Goal: Check status: Check status

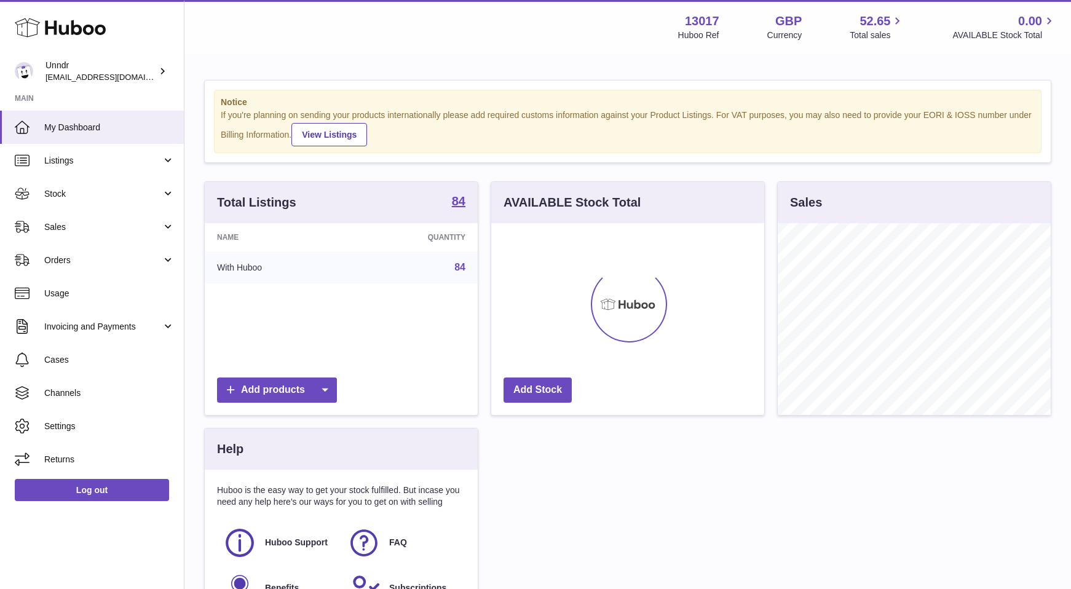
scroll to position [192, 273]
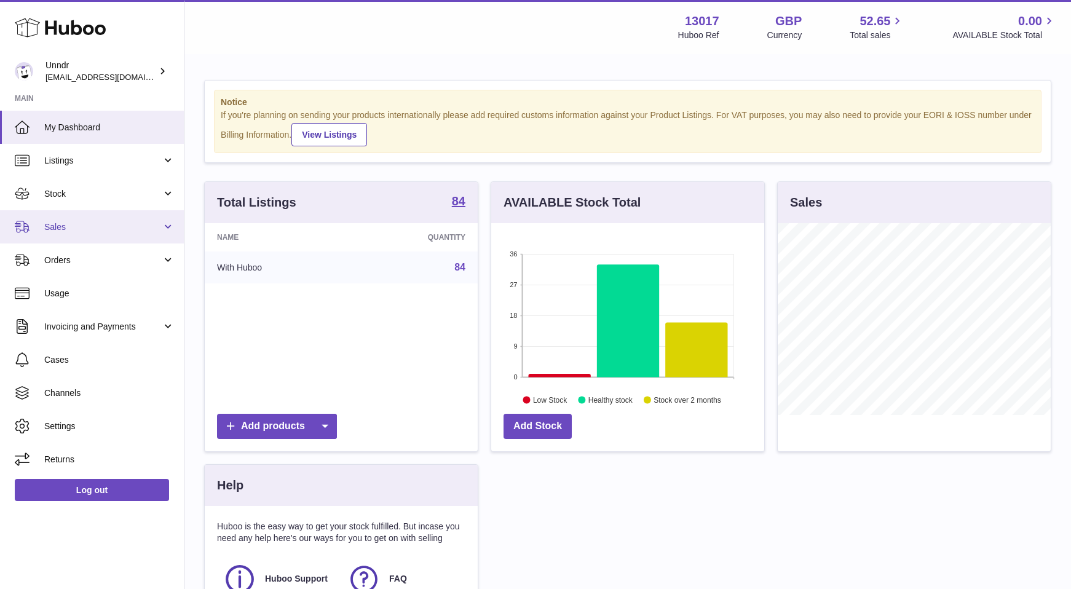
click at [145, 229] on span "Sales" at bounding box center [102, 227] width 117 height 12
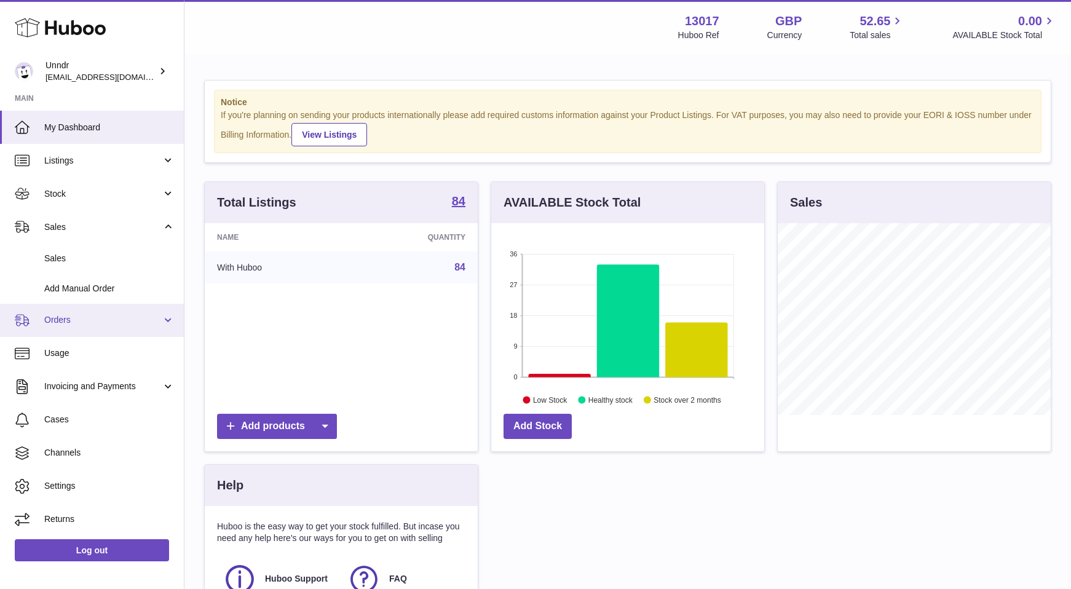
click at [138, 319] on span "Orders" at bounding box center [102, 320] width 117 height 12
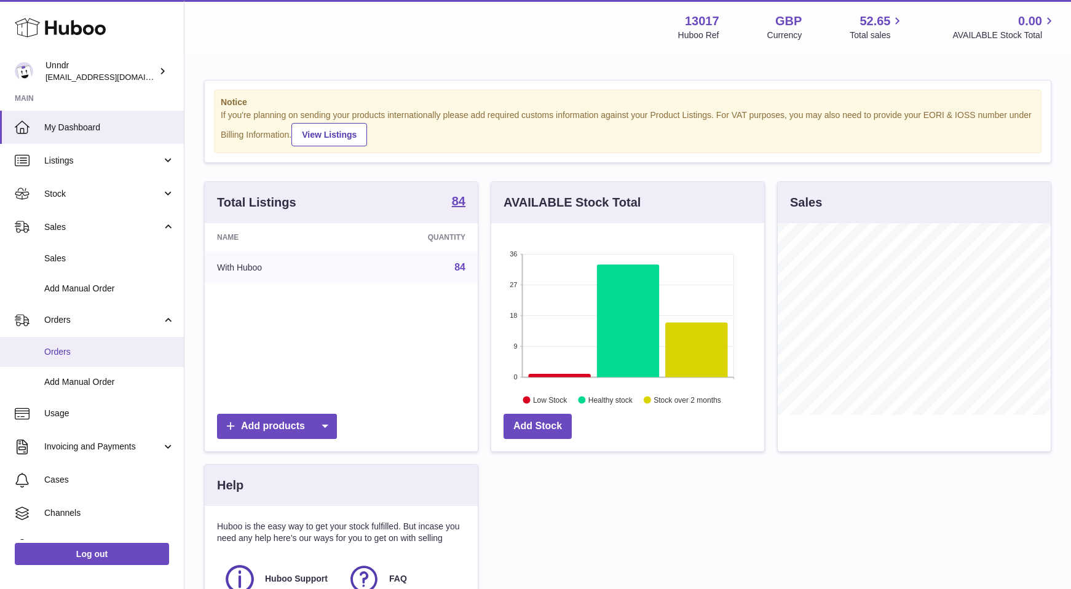
click at [129, 351] on span "Orders" at bounding box center [109, 352] width 130 height 12
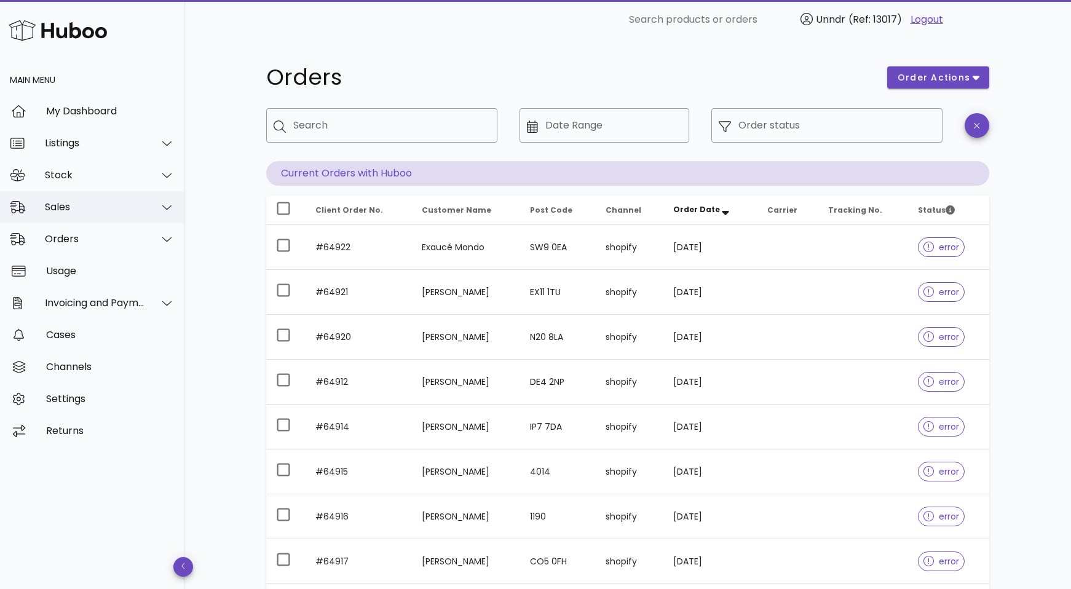
click at [106, 211] on div "Sales" at bounding box center [95, 207] width 100 height 12
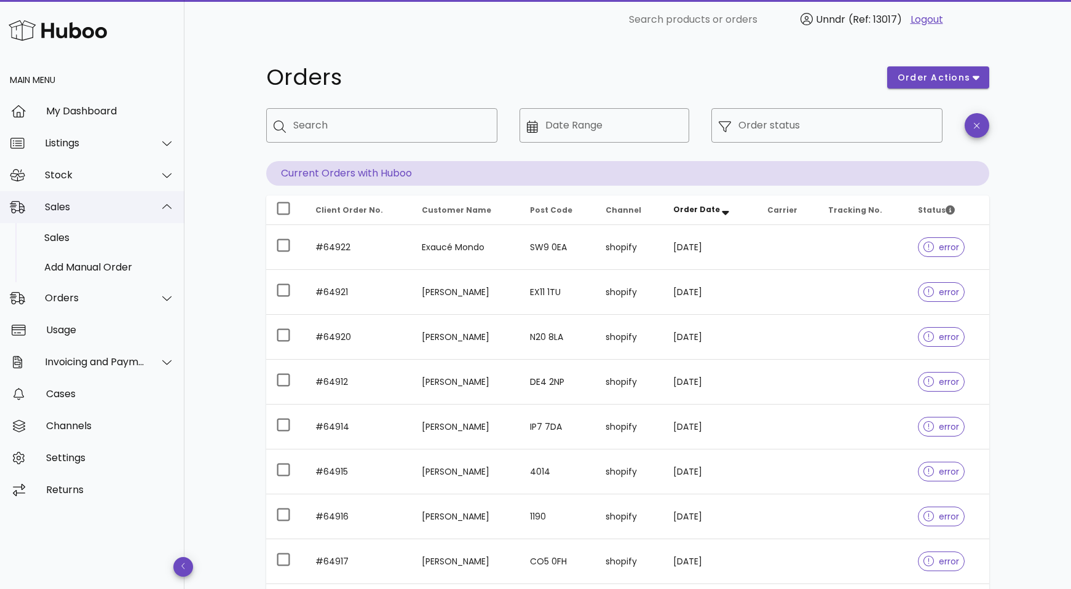
click at [107, 211] on div "Sales" at bounding box center [95, 207] width 100 height 12
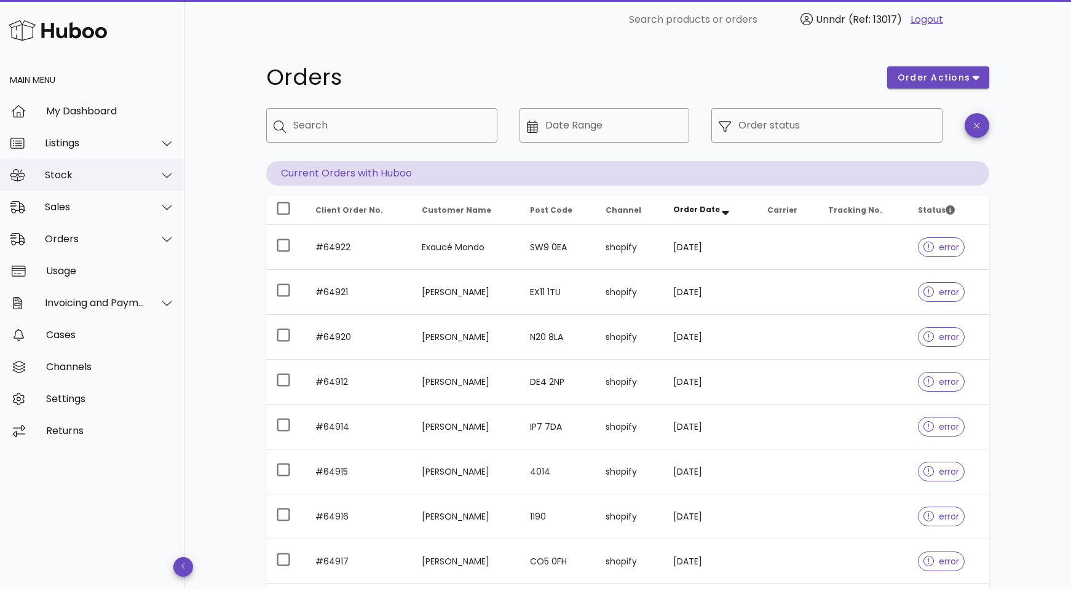
click at [113, 176] on div "Stock" at bounding box center [95, 175] width 100 height 12
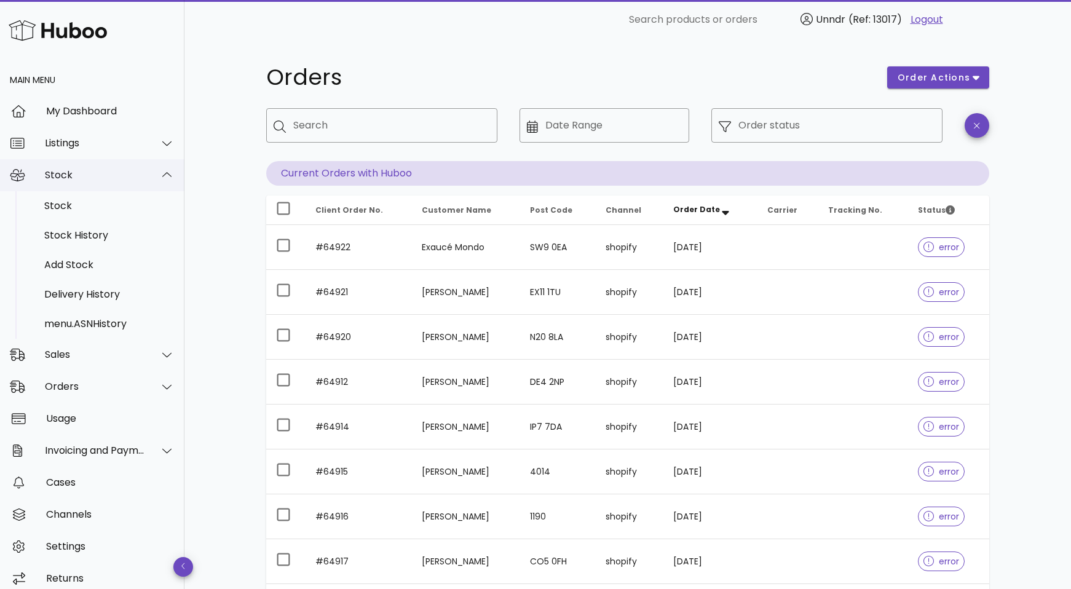
click at [113, 176] on div "Stock" at bounding box center [95, 175] width 100 height 12
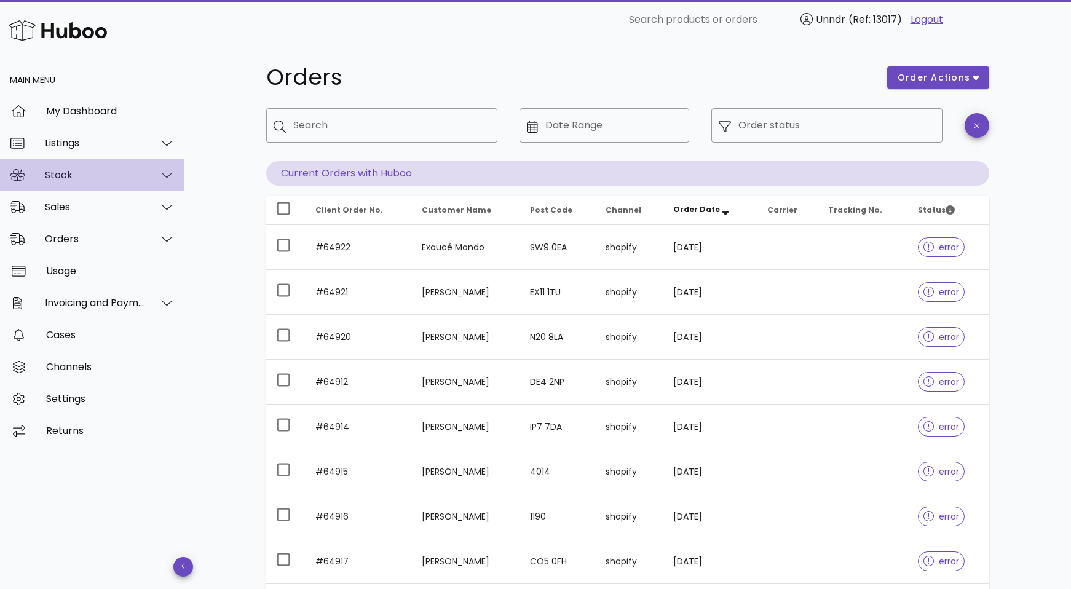
click at [113, 176] on div "Stock" at bounding box center [95, 175] width 100 height 12
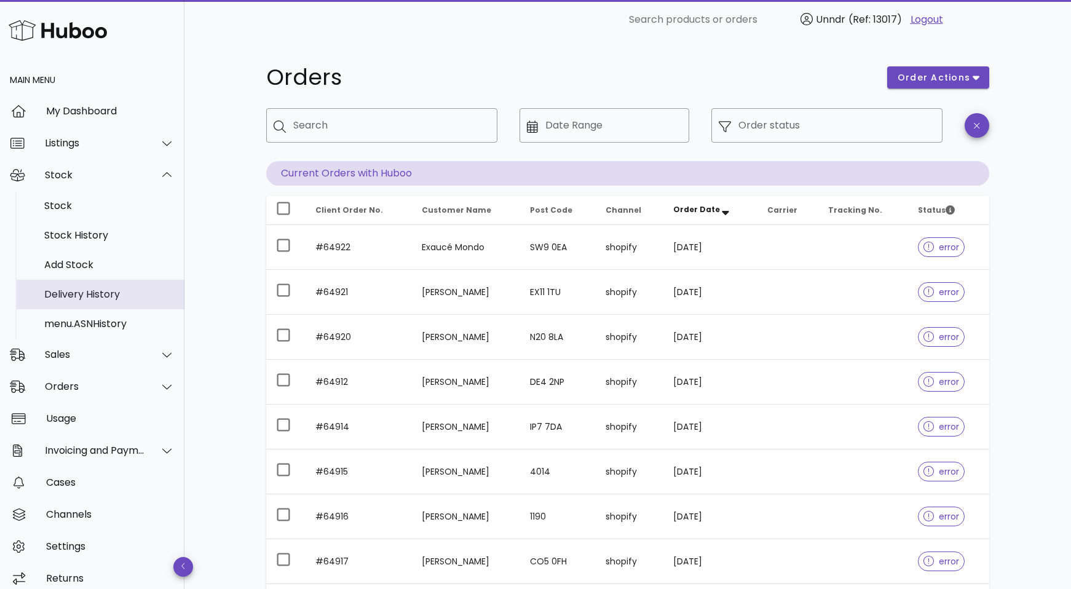
click at [79, 285] on div "Delivery History" at bounding box center [109, 294] width 130 height 26
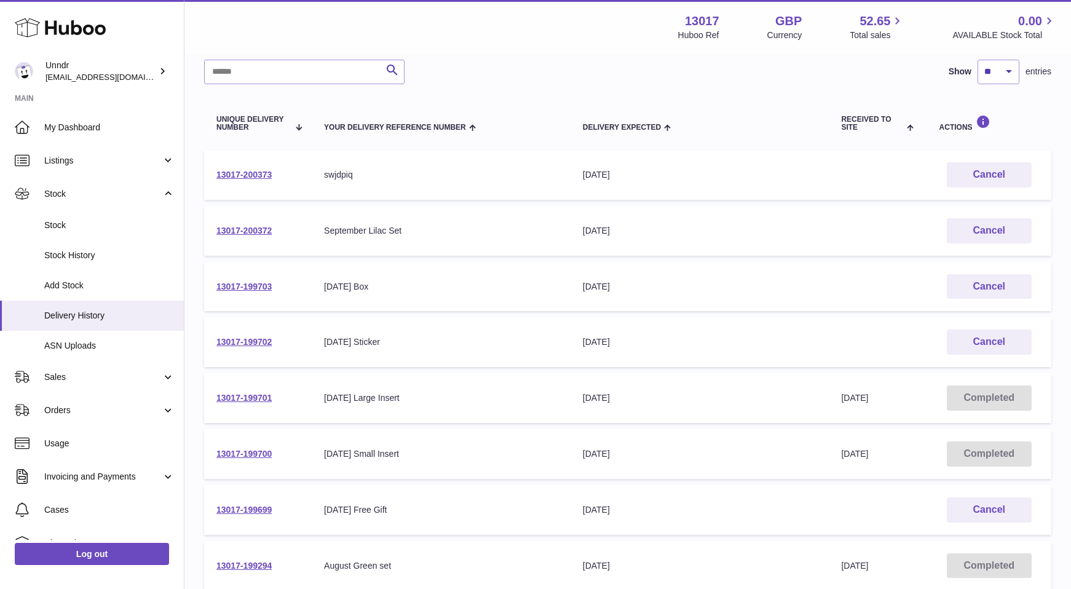
scroll to position [97, 0]
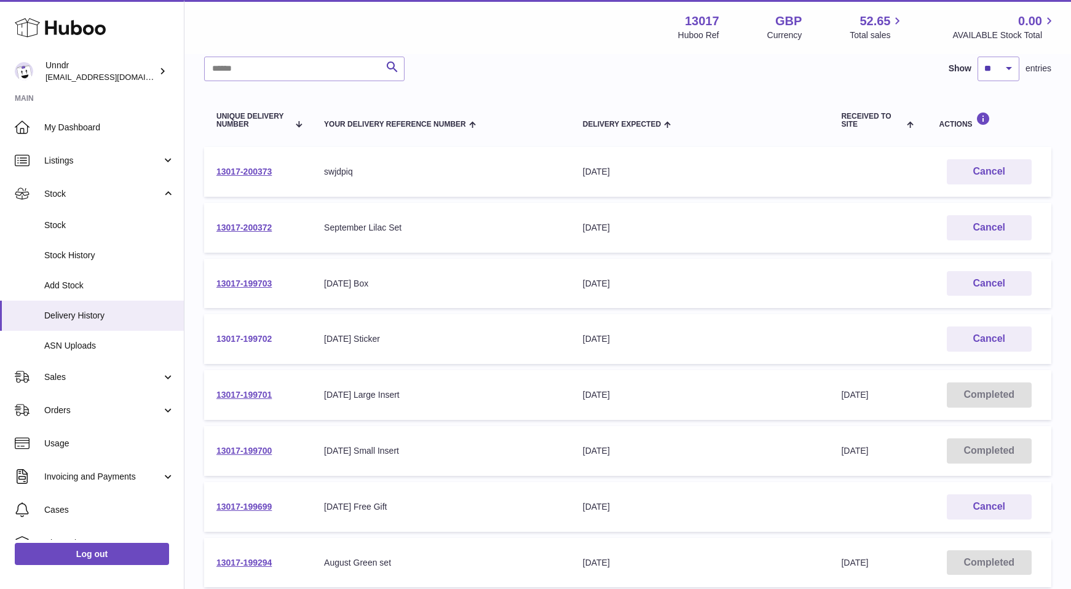
click at [239, 338] on link "13017-199702" at bounding box center [243, 339] width 55 height 10
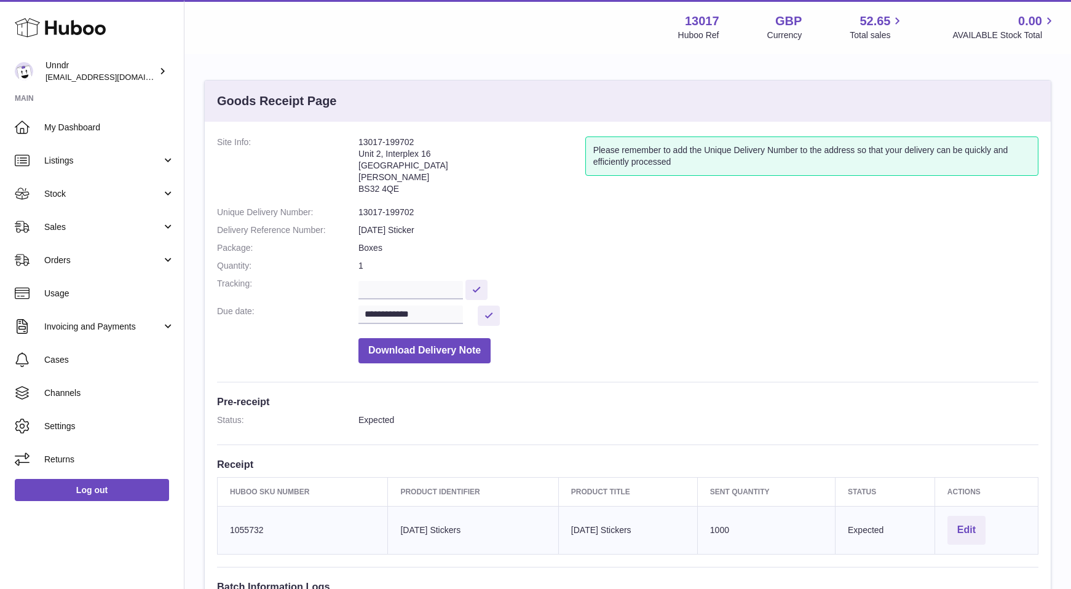
drag, startPoint x: 356, startPoint y: 145, endPoint x: 432, endPoint y: 146, distance: 76.3
click at [432, 146] on dl "**********" at bounding box center [628, 253] width 822 height 233
copy dl "13017-199702"
